Goal: Navigation & Orientation: Find specific page/section

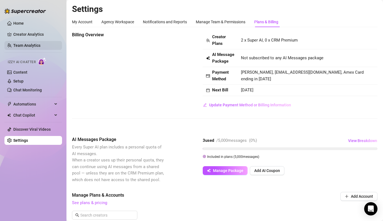
click at [21, 45] on link "Team Analytics" at bounding box center [26, 45] width 27 height 4
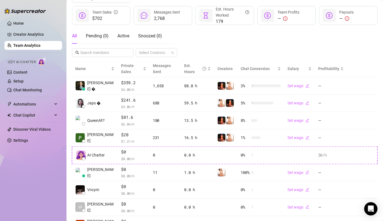
scroll to position [84, 0]
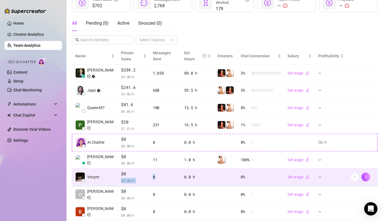
drag, startPoint x: 170, startPoint y: 170, endPoint x: 137, endPoint y: 170, distance: 32.7
click at [137, 170] on tr "Vncym $0 $ 0.00 /h 0 0.0 h 0 % Set wage —" at bounding box center [224, 176] width 305 height 17
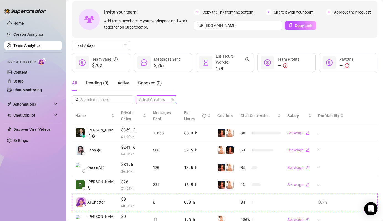
scroll to position [25, 0]
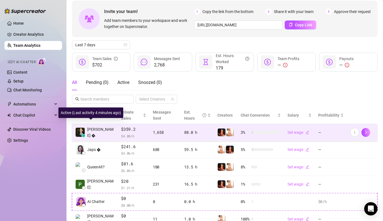
click at [85, 127] on span at bounding box center [80, 132] width 10 height 10
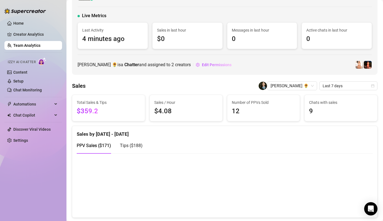
click at [267, 84] on img at bounding box center [263, 86] width 8 height 8
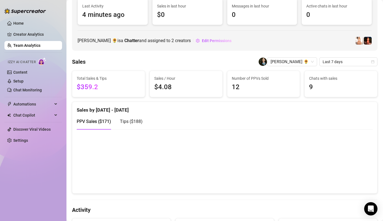
scroll to position [51, 0]
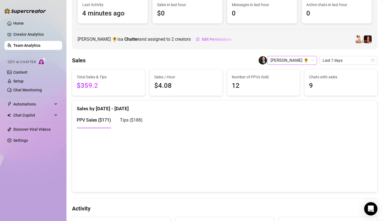
click at [303, 58] on span "[PERSON_NAME] 🌻" at bounding box center [292, 60] width 43 height 8
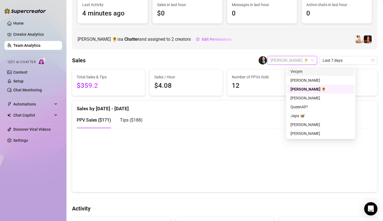
click at [304, 73] on div "Vncym" at bounding box center [321, 71] width 60 height 6
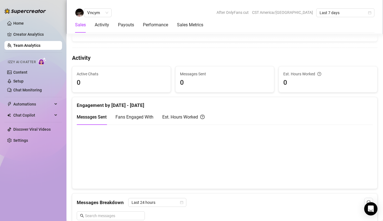
scroll to position [203, 0]
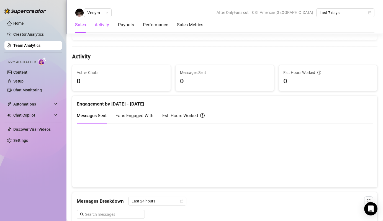
click at [102, 28] on div "Activity" at bounding box center [102, 25] width 14 height 7
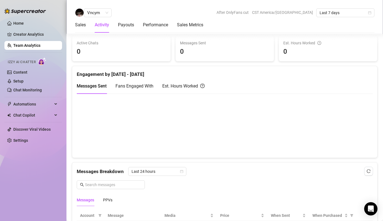
scroll to position [233, 0]
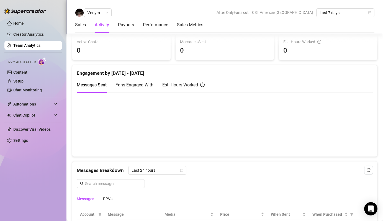
click at [131, 87] on span "Fans Engaged With" at bounding box center [134, 84] width 38 height 5
click at [98, 86] on span "Messages Sent" at bounding box center [92, 84] width 30 height 5
